Goal: Task Accomplishment & Management: Manage account settings

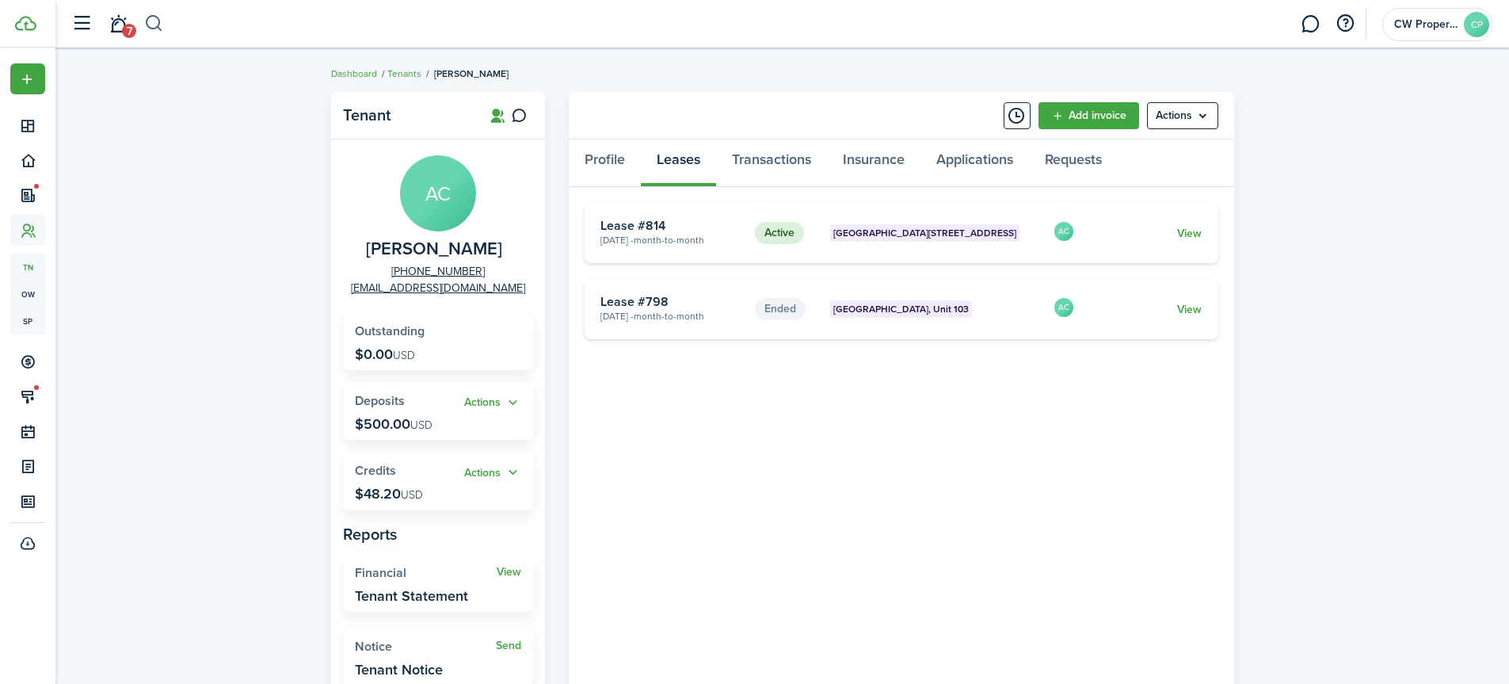
click at [151, 18] on button "button" at bounding box center [154, 23] width 20 height 27
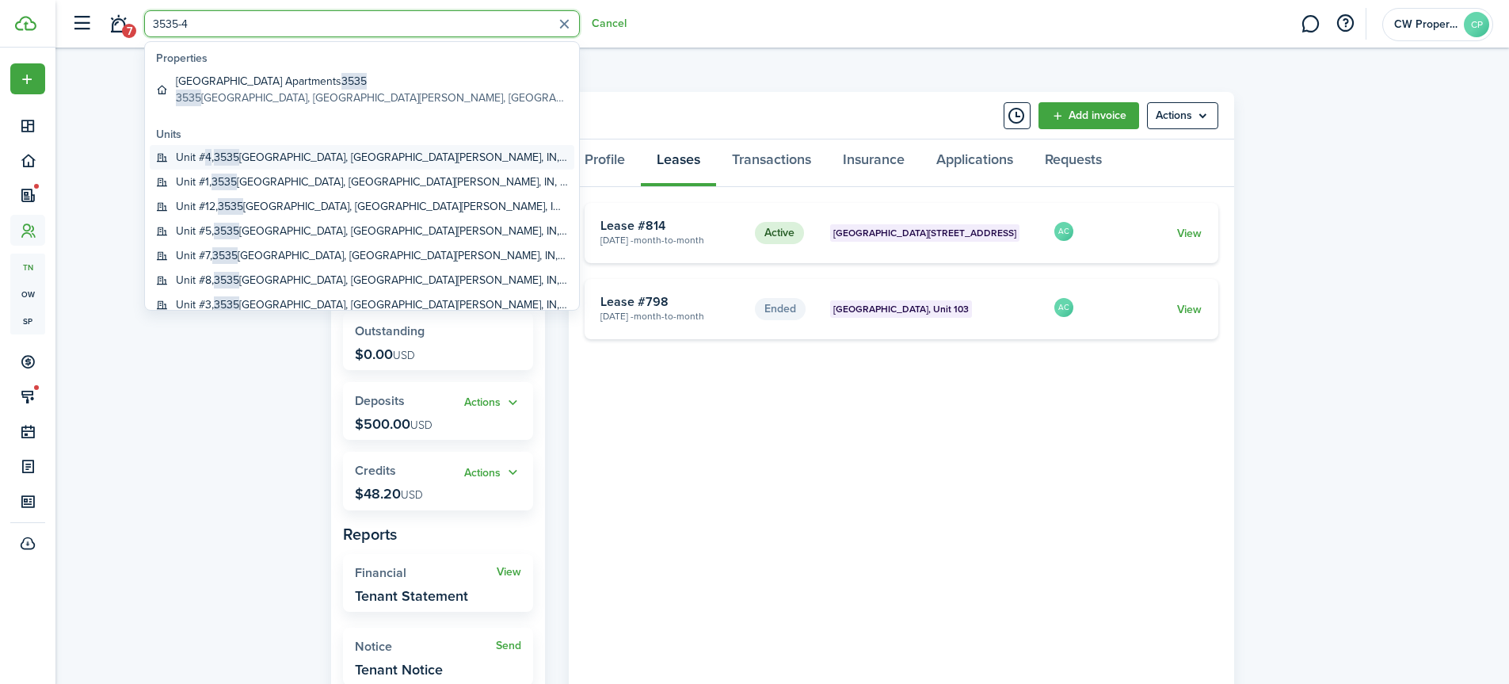
type input "3535-4"
click at [200, 154] on global-search-item-title "Unit # 4 , [STREET_ADDRESS][PERSON_NAME]" at bounding box center [372, 157] width 392 height 17
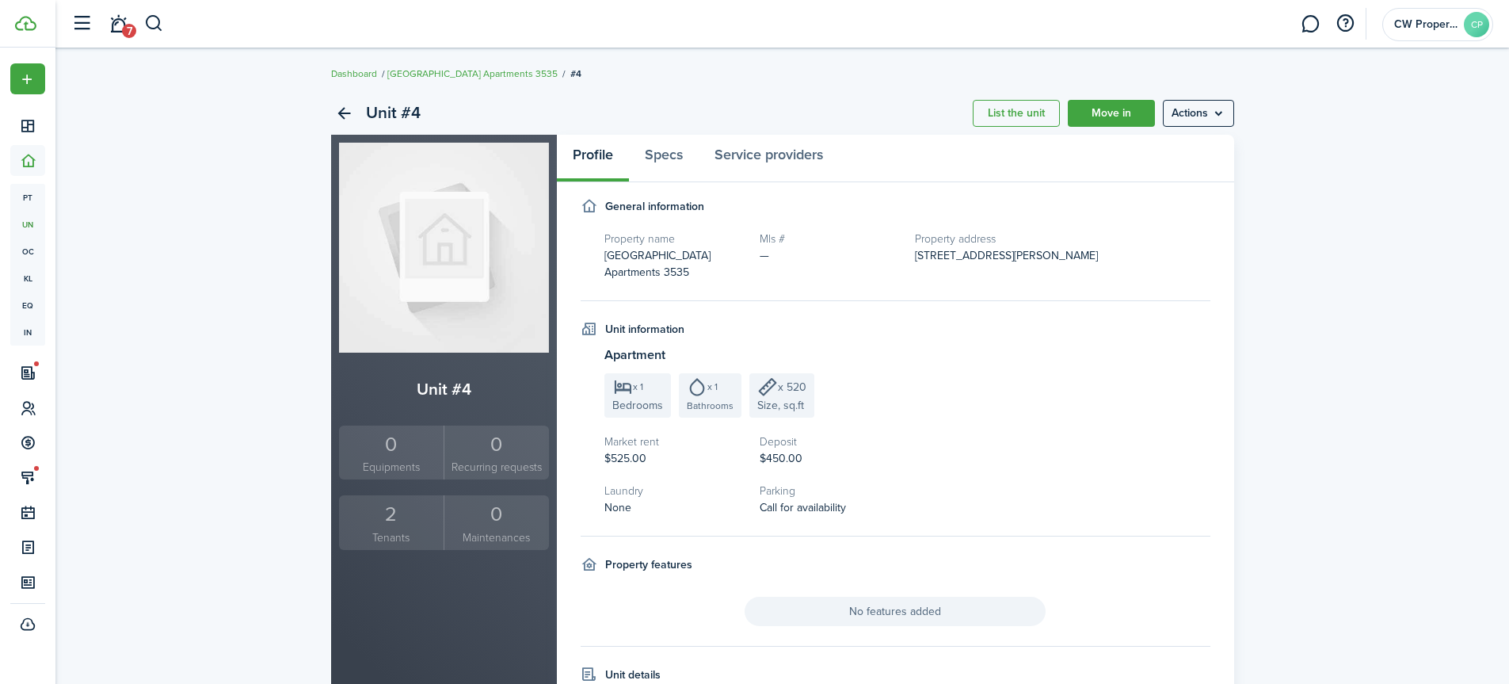
click at [388, 530] on small "Tenants" at bounding box center [391, 537] width 97 height 17
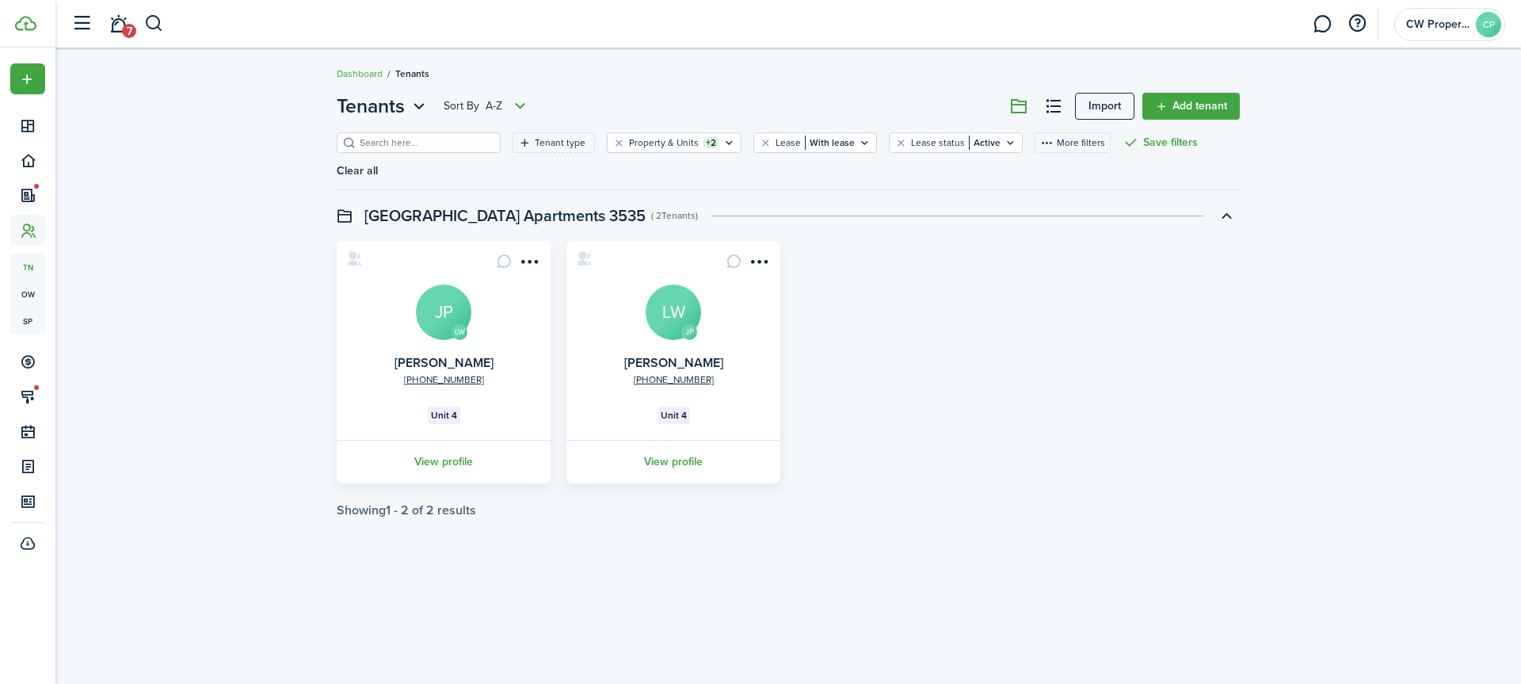
click at [458, 413] on card "LW [PHONE_NUMBER] [PERSON_NAME] JP Unit 4 View profile" at bounding box center [444, 362] width 214 height 242
click at [447, 440] on link "View profile" at bounding box center [443, 462] width 219 height 44
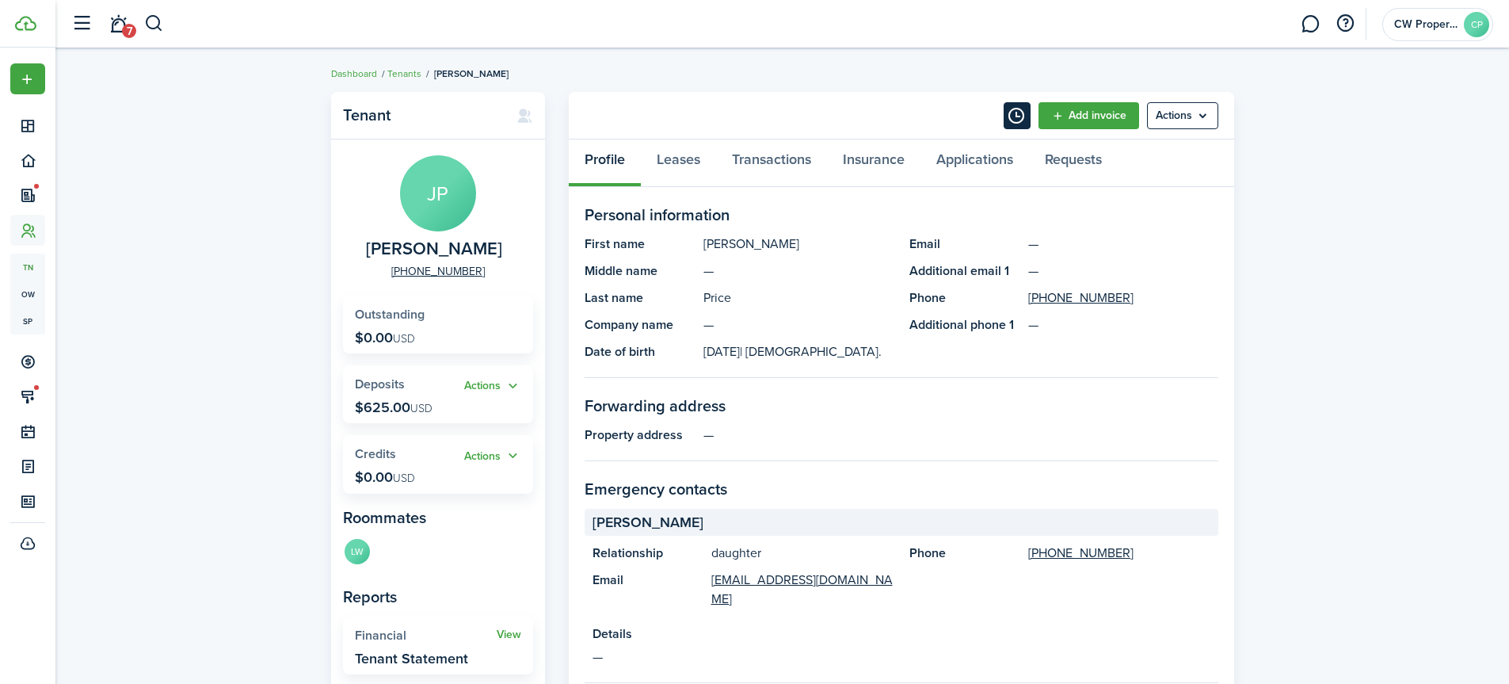
click at [1013, 120] on button "Timeline" at bounding box center [1017, 115] width 27 height 27
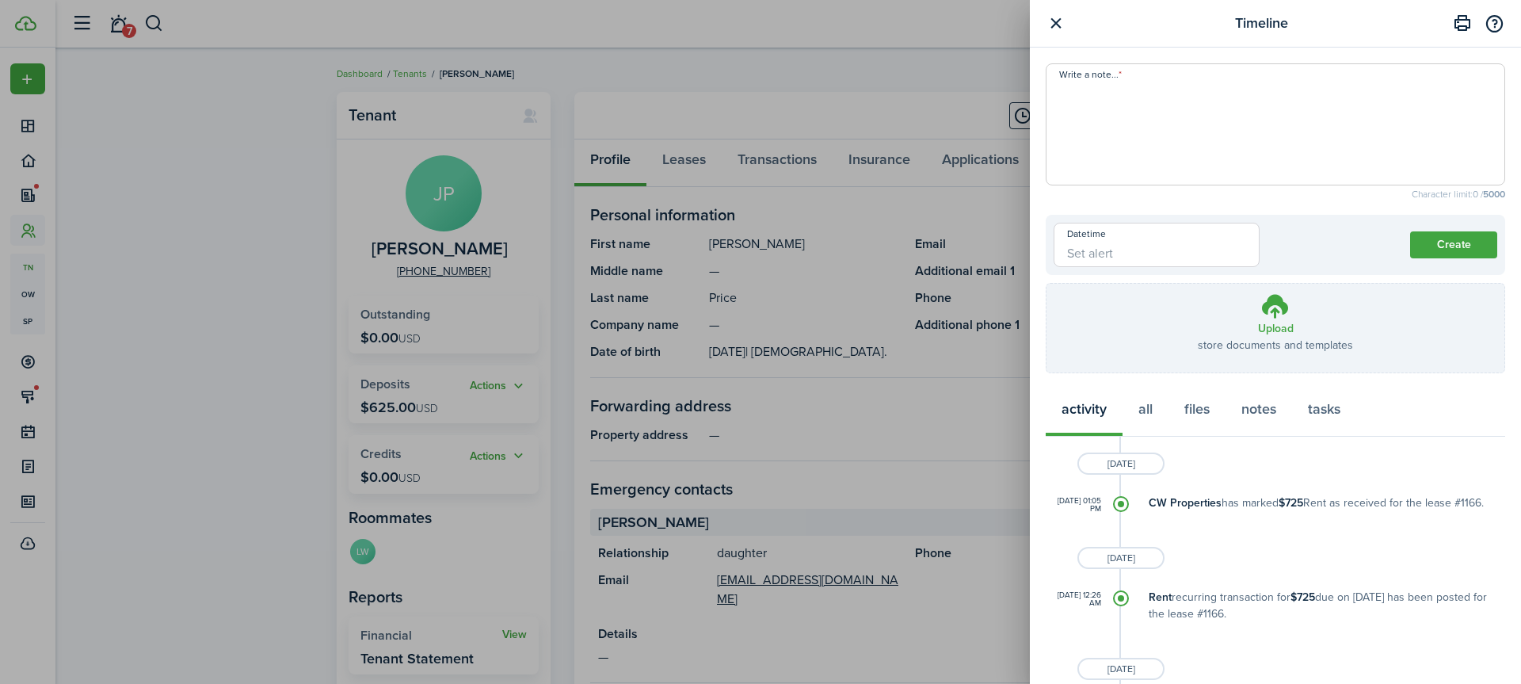
drag, startPoint x: 1161, startPoint y: 80, endPoint x: 1165, endPoint y: 88, distance: 9.2
click at [1162, 81] on span at bounding box center [1276, 124] width 460 height 122
click at [1164, 93] on textarea "Write a note..." at bounding box center [1276, 129] width 458 height 95
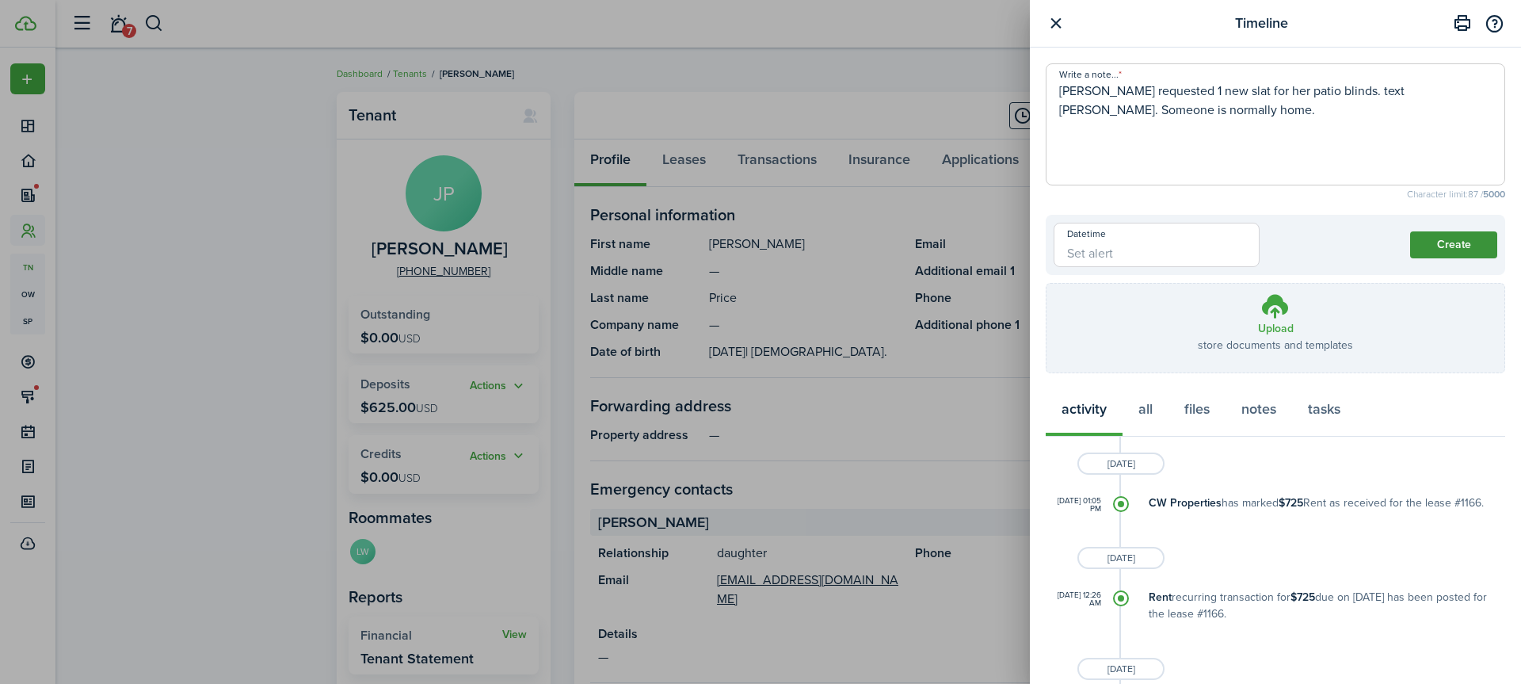
type textarea "[PERSON_NAME] requested 1 new slat for her patio blinds. text [PERSON_NAME]. So…"
click at [1438, 245] on button "Create" at bounding box center [1453, 244] width 87 height 27
